Goal: Find specific page/section

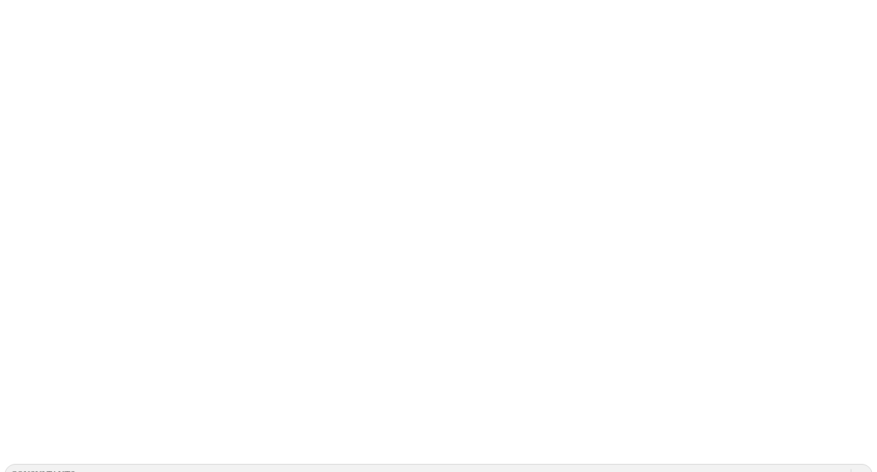
type input "n"
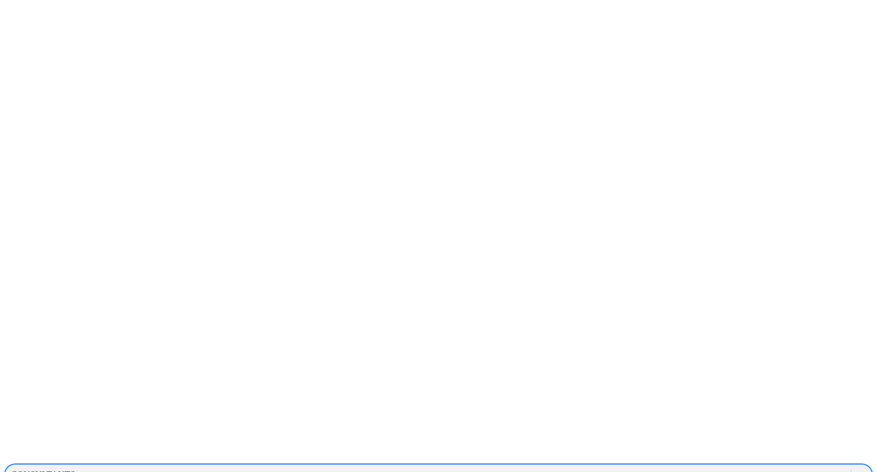
click at [737, 466] on div "CONSULTANTS" at bounding box center [428, 474] width 846 height 17
